Goal: Task Accomplishment & Management: Manage account settings

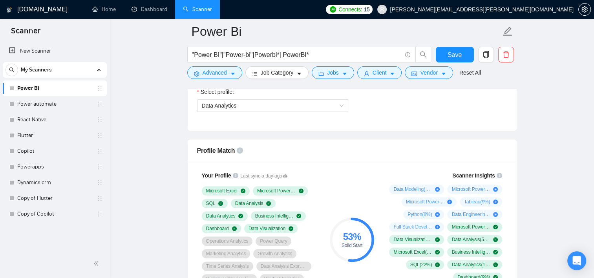
scroll to position [461, 0]
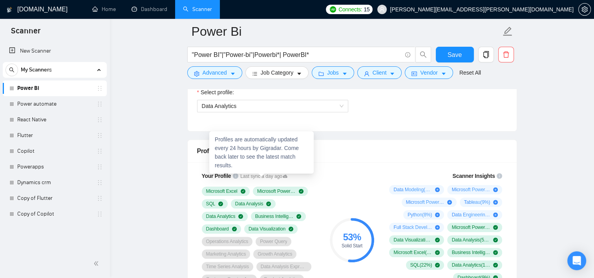
click at [283, 175] on icon at bounding box center [285, 175] width 5 height 3
click at [233, 175] on icon "info-circle" at bounding box center [235, 175] width 5 height 5
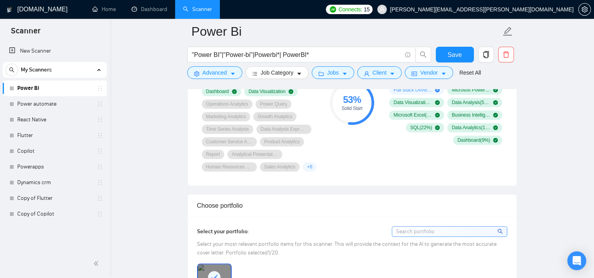
scroll to position [598, 0]
click at [459, 51] on span "Save" at bounding box center [455, 55] width 14 height 10
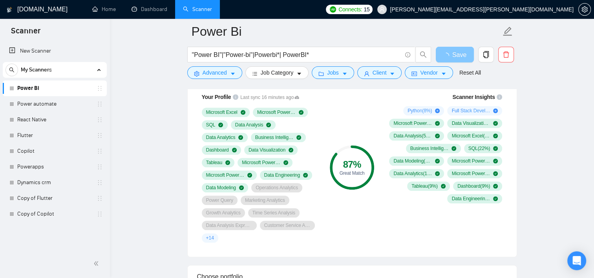
scroll to position [538, 0]
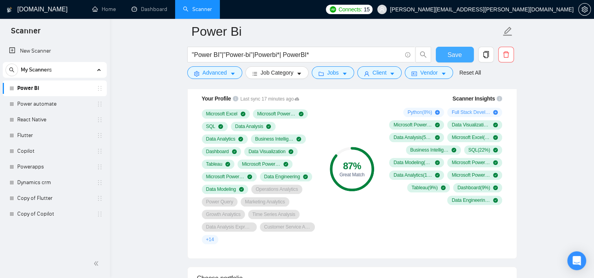
click at [466, 53] on button "Save" at bounding box center [455, 55] width 38 height 16
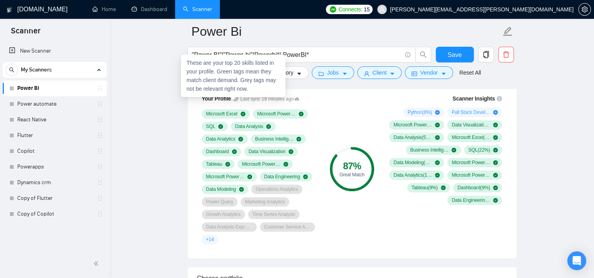
click at [234, 99] on icon "info-circle" at bounding box center [235, 98] width 5 height 5
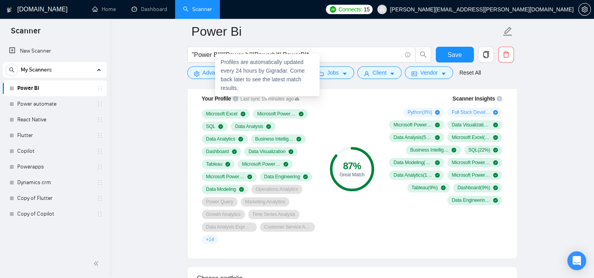
click at [294, 97] on icon at bounding box center [296, 99] width 5 height 5
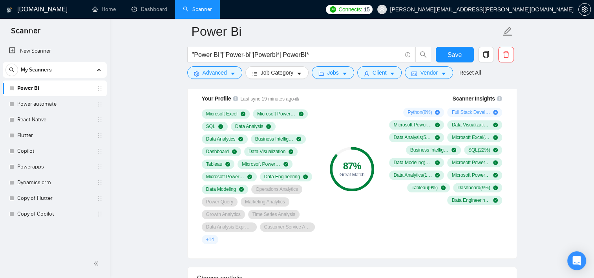
click at [236, 100] on icon "info-circle" at bounding box center [235, 98] width 5 height 5
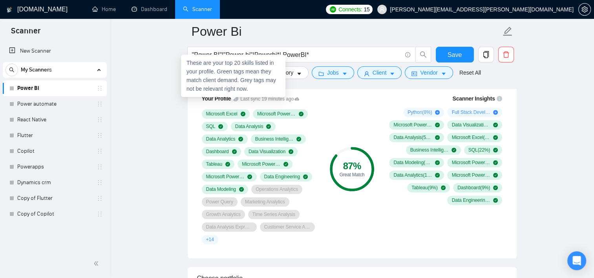
click at [236, 100] on icon "info-circle" at bounding box center [235, 98] width 5 height 5
drag, startPoint x: 236, startPoint y: 100, endPoint x: 177, endPoint y: 104, distance: 59.0
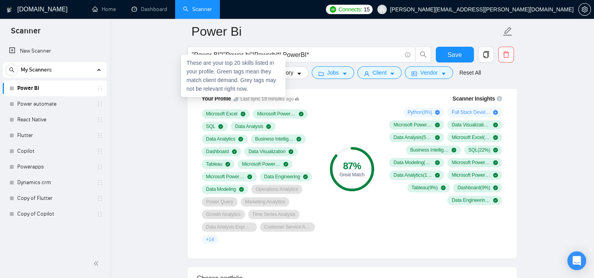
click at [234, 97] on icon "info-circle" at bounding box center [235, 98] width 5 height 5
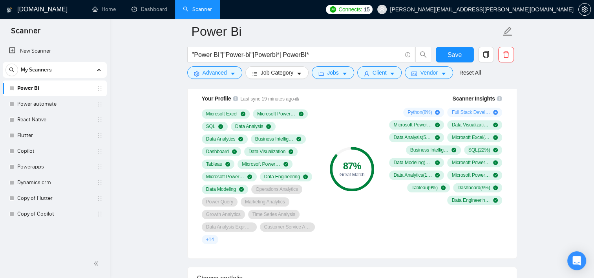
click at [420, 247] on div "Scanner Insights Python ( 8 %) Full Stack Development ( 5 %) Microsoft Power BI…" at bounding box center [445, 169] width 126 height 159
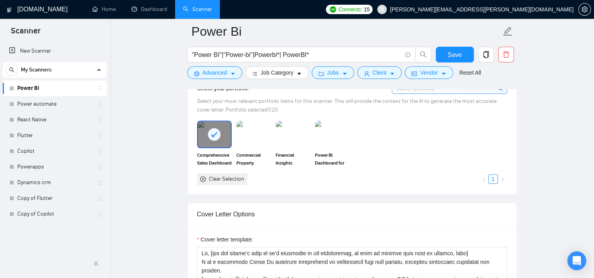
scroll to position [757, 0]
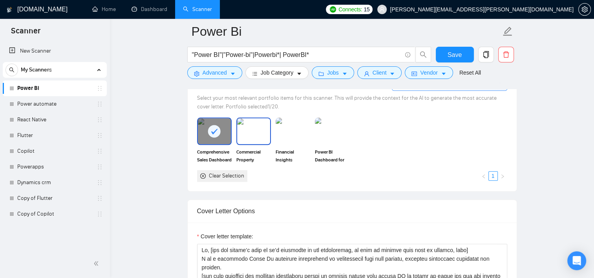
click at [250, 131] on img at bounding box center [253, 131] width 33 height 26
click at [290, 134] on img at bounding box center [292, 131] width 33 height 26
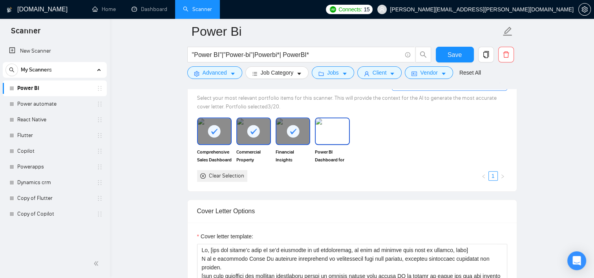
click at [335, 137] on img at bounding box center [332, 131] width 33 height 26
click at [454, 55] on span "Save" at bounding box center [455, 55] width 14 height 10
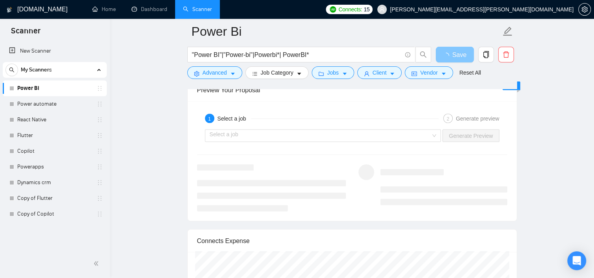
scroll to position [1513, 0]
click at [445, 56] on button "Save" at bounding box center [455, 55] width 38 height 16
click at [60, 98] on link "Power automate" at bounding box center [54, 104] width 75 height 16
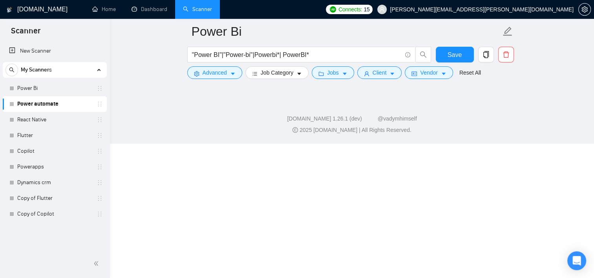
scroll to position [9, 0]
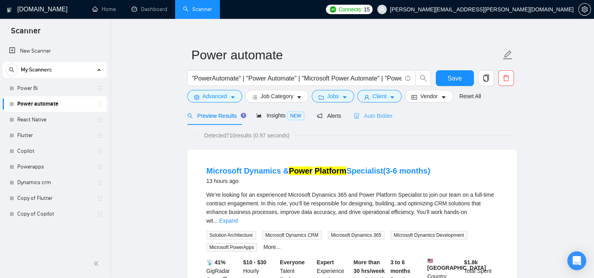
click at [375, 123] on div "Auto Bidder" at bounding box center [373, 115] width 39 height 18
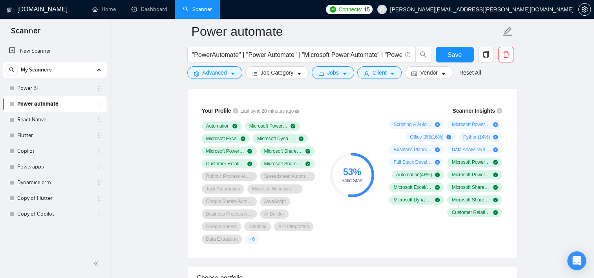
scroll to position [527, 0]
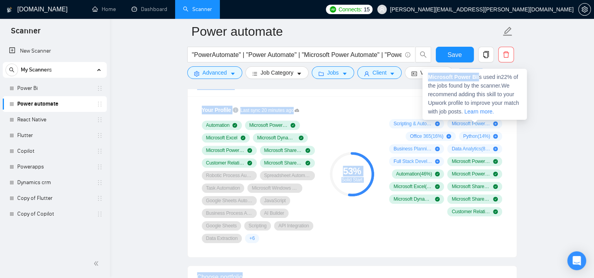
drag, startPoint x: 479, startPoint y: 76, endPoint x: 422, endPoint y: 80, distance: 57.1
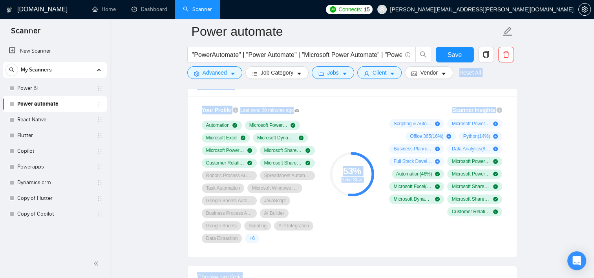
drag, startPoint x: 422, startPoint y: 80, endPoint x: 543, endPoint y: 98, distance: 122.6
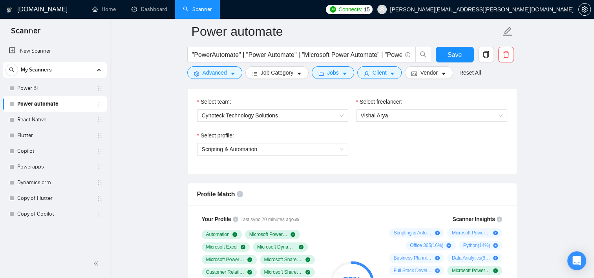
scroll to position [418, 0]
click at [303, 143] on div "Scripting & Automation" at bounding box center [272, 149] width 151 height 13
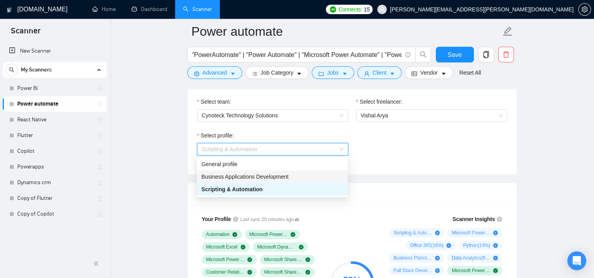
click at [257, 180] on span "Business Applications Development" at bounding box center [244, 177] width 87 height 6
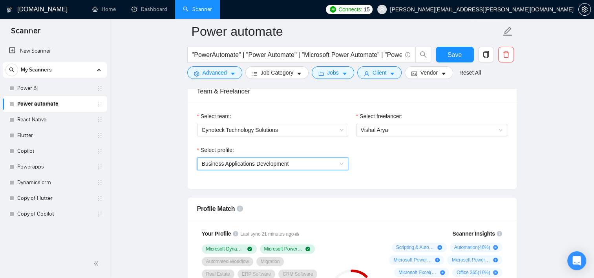
scroll to position [402, 0]
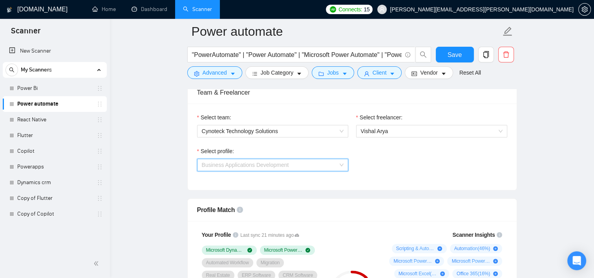
click at [300, 165] on span "Business Applications Development" at bounding box center [273, 165] width 142 height 12
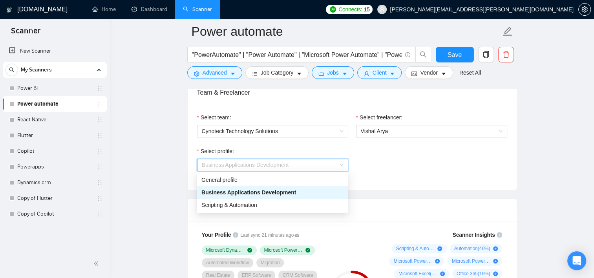
click at [259, 186] on div "Business Applications Development" at bounding box center [272, 192] width 151 height 13
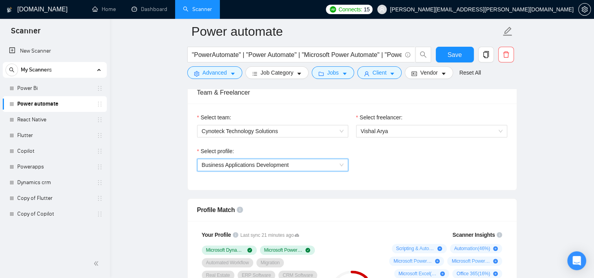
click at [273, 166] on span "Business Applications Development" at bounding box center [245, 165] width 87 height 6
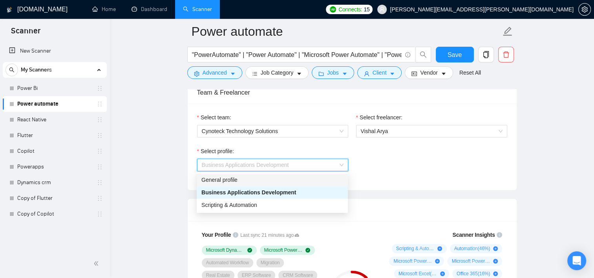
click at [234, 179] on div "General profile" at bounding box center [272, 179] width 142 height 9
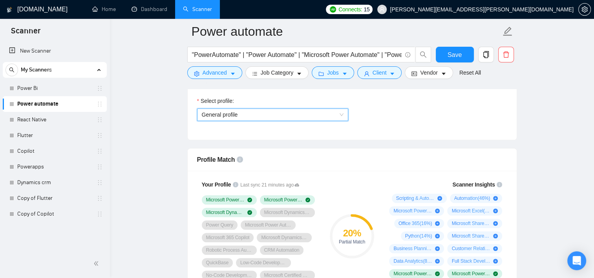
scroll to position [453, 0]
click at [314, 115] on span "General profile" at bounding box center [273, 114] width 142 height 12
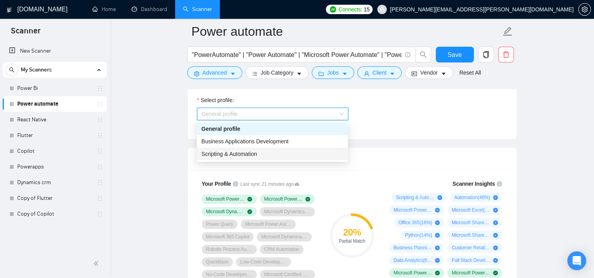
click at [255, 154] on span "Scripting & Automation" at bounding box center [229, 154] width 56 height 6
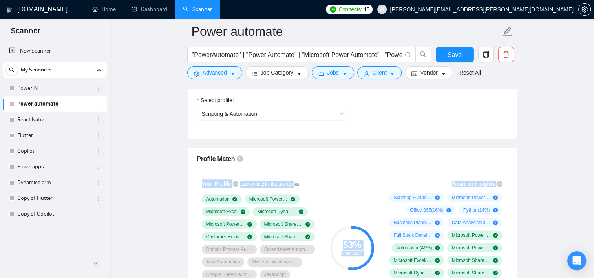
drag, startPoint x: 431, startPoint y: 152, endPoint x: 363, endPoint y: 152, distance: 67.9
drag, startPoint x: 363, startPoint y: 152, endPoint x: 380, endPoint y: 161, distance: 19.8
click at [380, 161] on div "Profile Match" at bounding box center [352, 159] width 310 height 22
click at [419, 196] on span "Scripting & Automation ( 49 %)" at bounding box center [412, 197] width 38 height 6
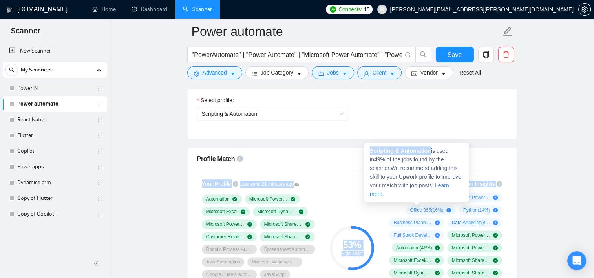
click at [416, 152] on strong "Scripting & Automation" at bounding box center [400, 151] width 61 height 6
drag, startPoint x: 431, startPoint y: 153, endPoint x: 369, endPoint y: 153, distance: 62.4
click at [369, 153] on div "Scripting & Automation is used in 49 % of the jobs found by the scanner. We rec…" at bounding box center [416, 172] width 104 height 60
copy strong "Scripting & Automation"
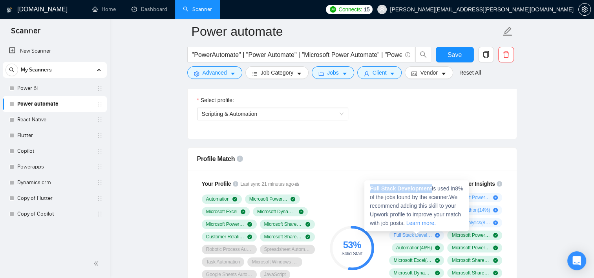
drag, startPoint x: 430, startPoint y: 190, endPoint x: 365, endPoint y: 184, distance: 65.0
click at [365, 184] on div "Full Stack Development is used in 8 % of the jobs found by the scanner. We reco…" at bounding box center [416, 205] width 104 height 51
copy strong "Full Stack Development"
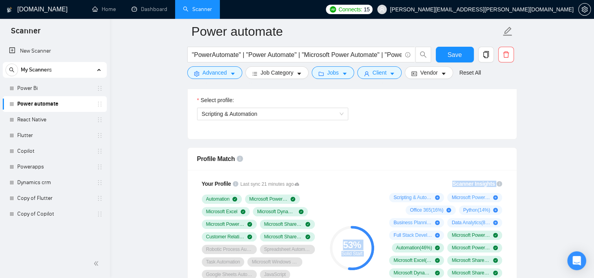
drag, startPoint x: 444, startPoint y: 165, endPoint x: 367, endPoint y: 170, distance: 77.1
click at [367, 170] on div "Your Profile Last sync 21 minutes ago Automation Microsoft Power Automate Micro…" at bounding box center [352, 250] width 329 height 161
click at [450, 60] on button "Save" at bounding box center [455, 55] width 38 height 16
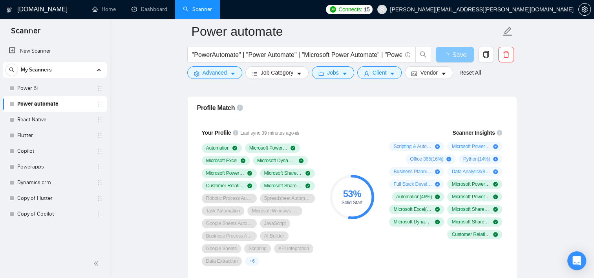
scroll to position [507, 0]
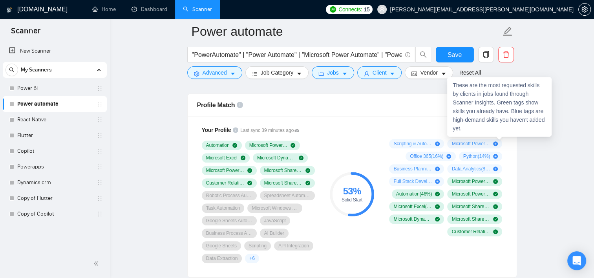
click at [498, 128] on icon "info-circle" at bounding box center [499, 129] width 5 height 5
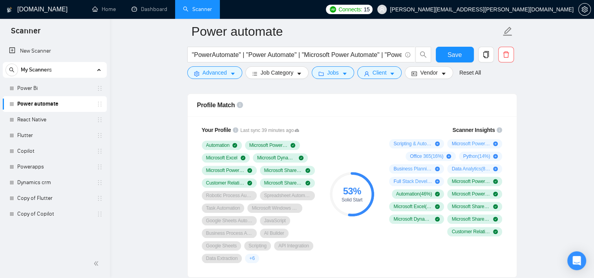
click at [366, 112] on div "Profile Match" at bounding box center [352, 105] width 310 height 22
click at [64, 123] on link "React Native" at bounding box center [54, 120] width 75 height 16
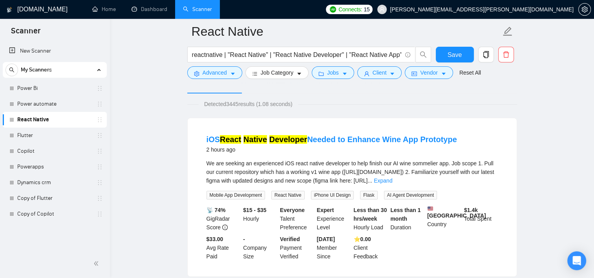
scroll to position [12, 0]
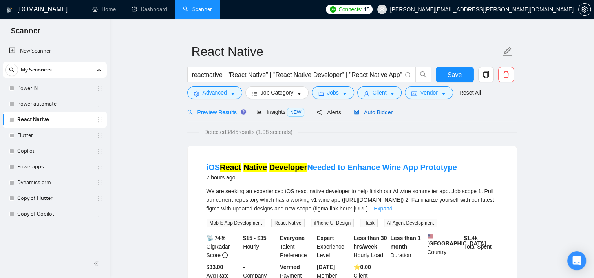
click at [371, 109] on span "Auto Bidder" at bounding box center [373, 112] width 39 height 6
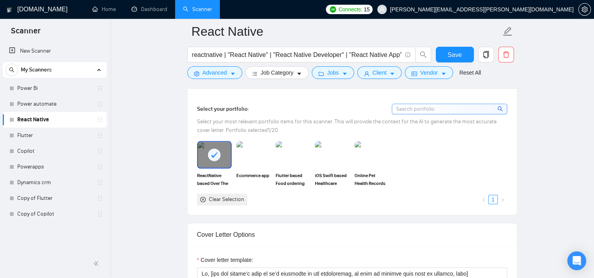
scroll to position [743, 0]
